Goal: Task Accomplishment & Management: Use online tool/utility

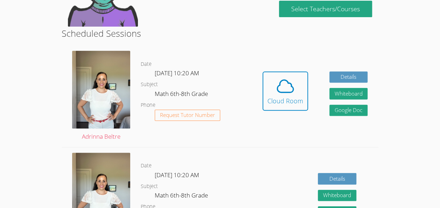
scroll to position [101, 0]
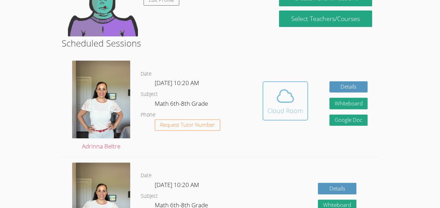
click at [297, 98] on span at bounding box center [285, 96] width 36 height 20
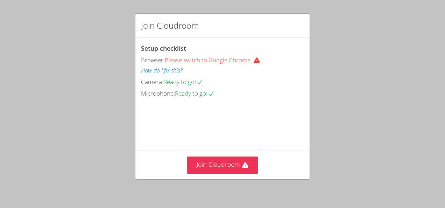
click at [298, 87] on div "Setup checklist Browser: Please switch to Google Chrome. How do I fix this? Cam…" at bounding box center [222, 94] width 174 height 113
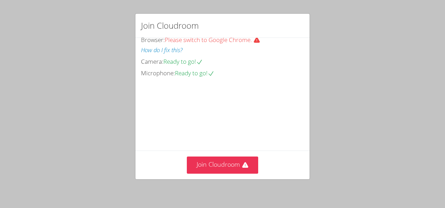
scroll to position [43, 0]
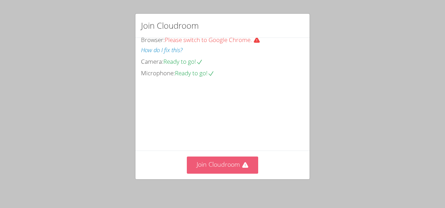
click at [238, 159] on button "Join Cloudroom" at bounding box center [223, 164] width 72 height 17
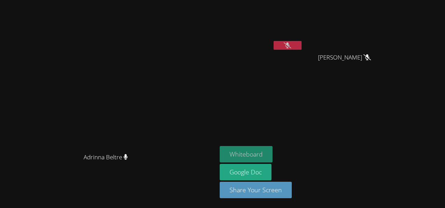
click at [273, 153] on button "Whiteboard" at bounding box center [246, 154] width 53 height 16
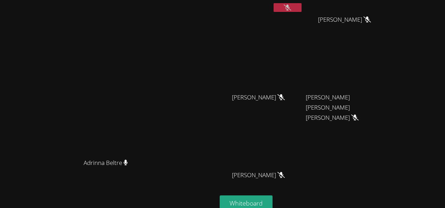
scroll to position [39, 0]
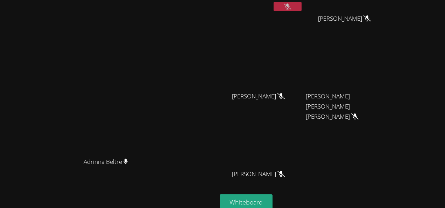
drag, startPoint x: 261, startPoint y: 73, endPoint x: 259, endPoint y: 94, distance: 21.5
click at [161, 94] on video at bounding box center [108, 94] width 105 height 119
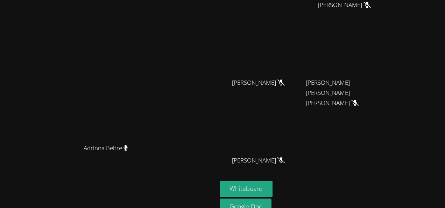
scroll to position [46, 0]
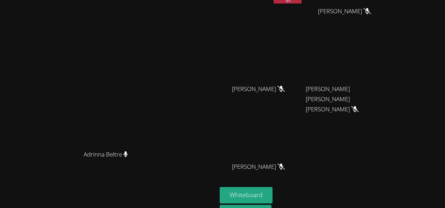
drag, startPoint x: 107, startPoint y: 82, endPoint x: 139, endPoint y: 31, distance: 59.4
click at [139, 31] on video at bounding box center [108, 87] width 105 height 119
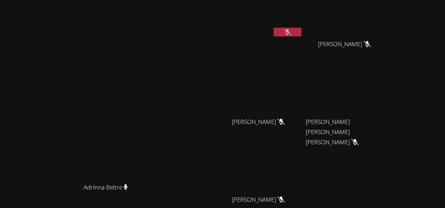
scroll to position [0, 0]
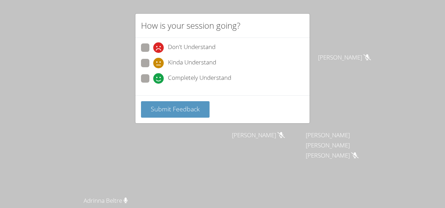
click at [204, 76] on span "Completely Understand" at bounding box center [199, 78] width 63 height 10
click at [159, 76] on input "Completely Understand" at bounding box center [156, 77] width 6 height 6
radio input "true"
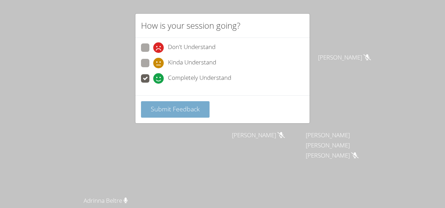
click at [185, 106] on span "Submit Feedback" at bounding box center [175, 109] width 49 height 8
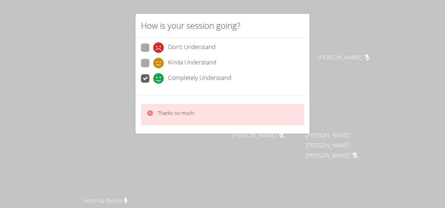
click at [96, 112] on div "How is your session going? Don't Understand Kinda Understand Completely Underst…" at bounding box center [222, 104] width 445 height 208
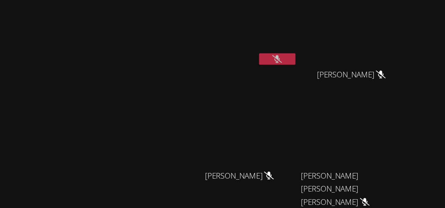
click at [161, 111] on video at bounding box center [108, 133] width 105 height 119
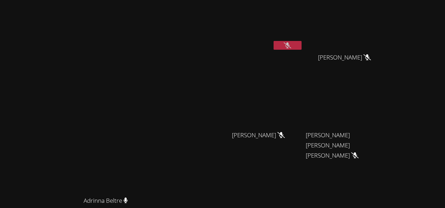
click at [293, 3] on video at bounding box center [261, 26] width 83 height 47
